Goal: Task Accomplishment & Management: Manage account settings

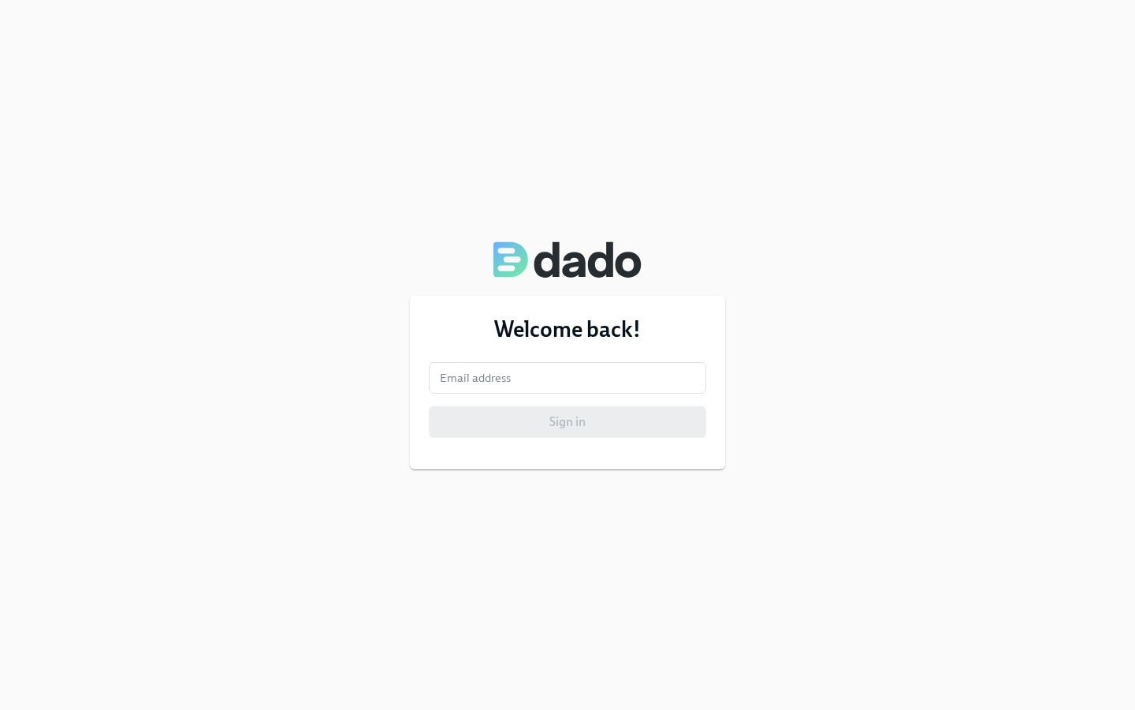
click at [568, 378] on input "email" at bounding box center [568, 378] width 278 height 32
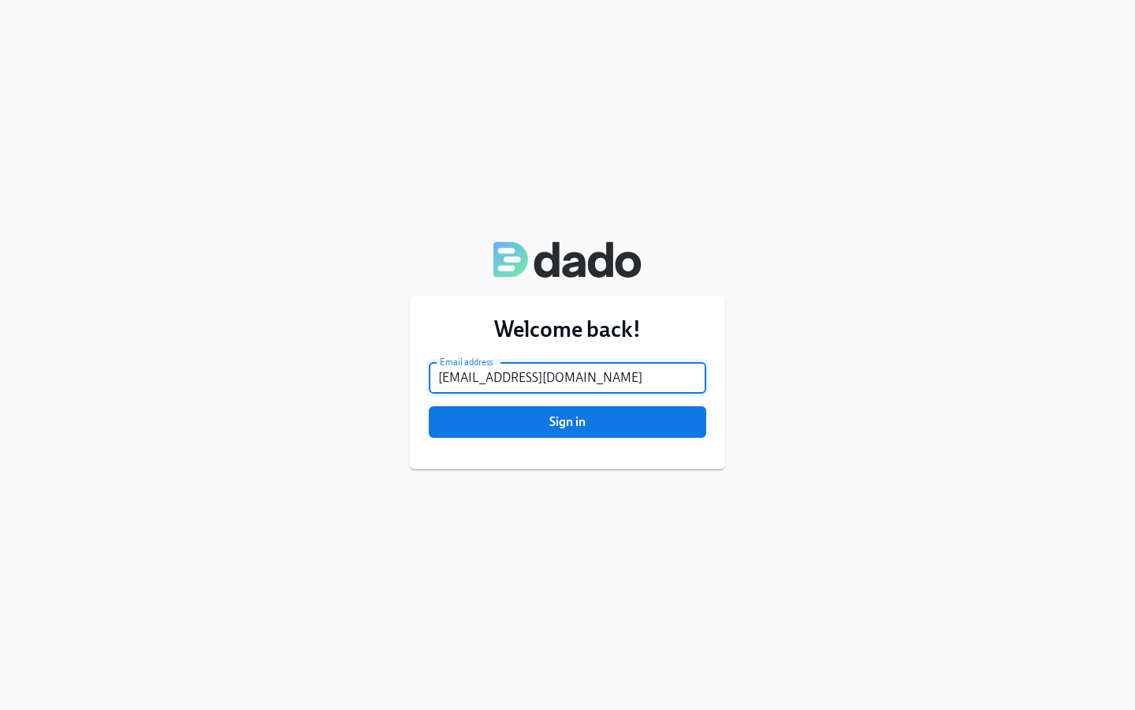
type input "[EMAIL_ADDRESS][DOMAIN_NAME]"
click at [429, 406] on button "Sign in" at bounding box center [568, 422] width 278 height 32
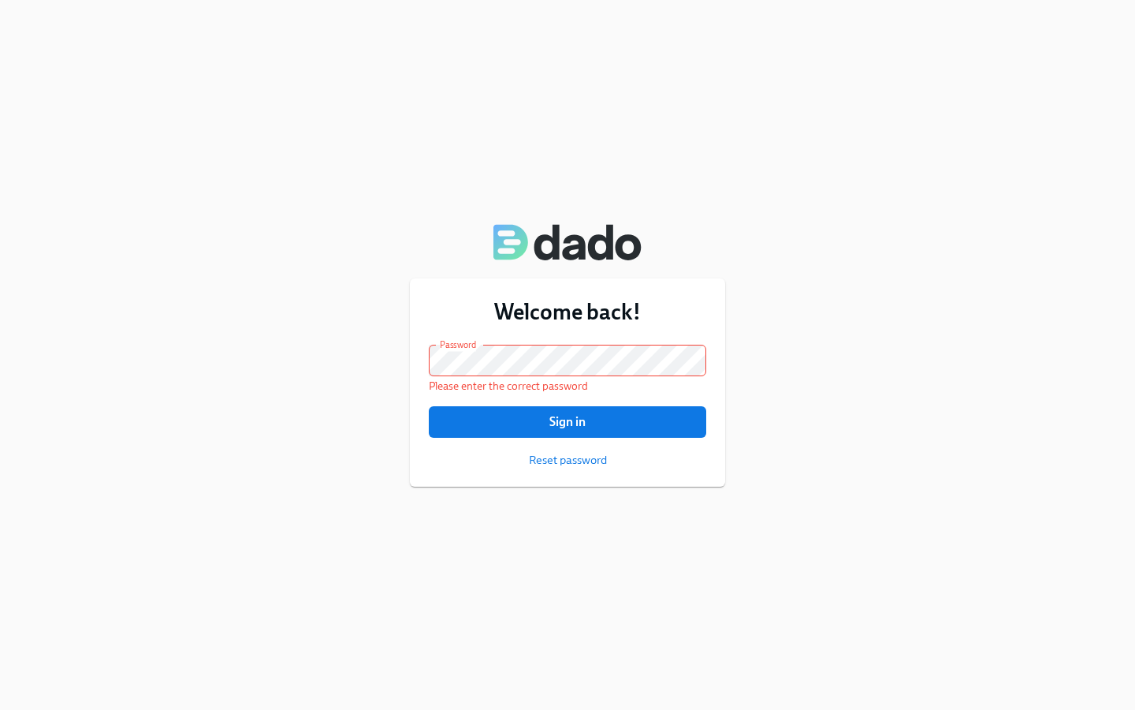
click at [429, 406] on button "Sign in" at bounding box center [568, 422] width 278 height 32
